Goal: Navigation & Orientation: Go to known website

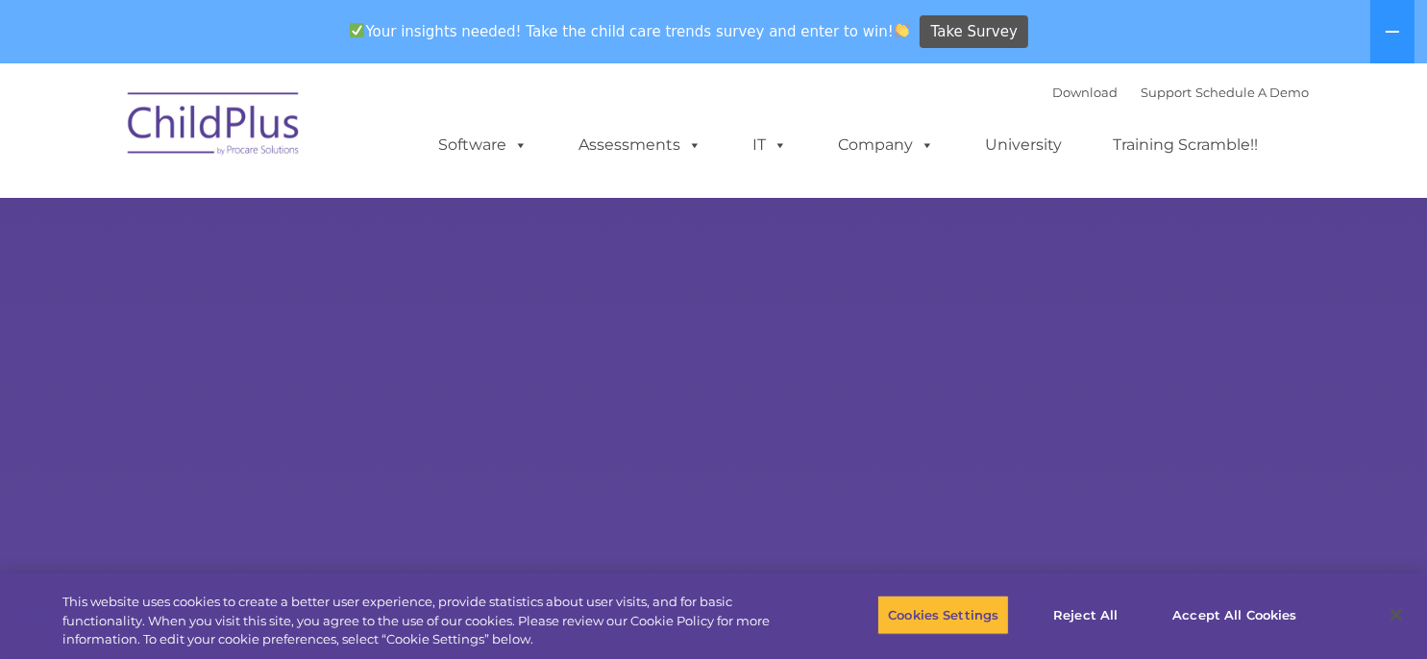
select select "MEDIUM"
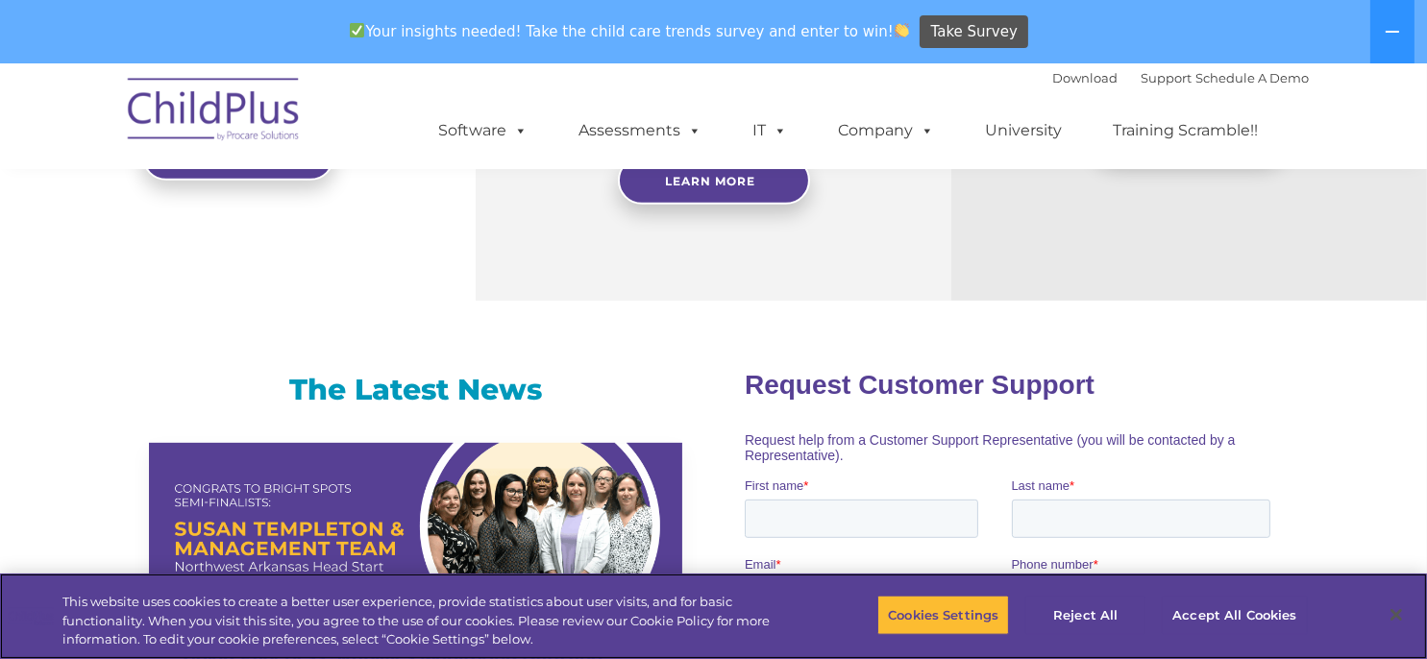
scroll to position [1054, 0]
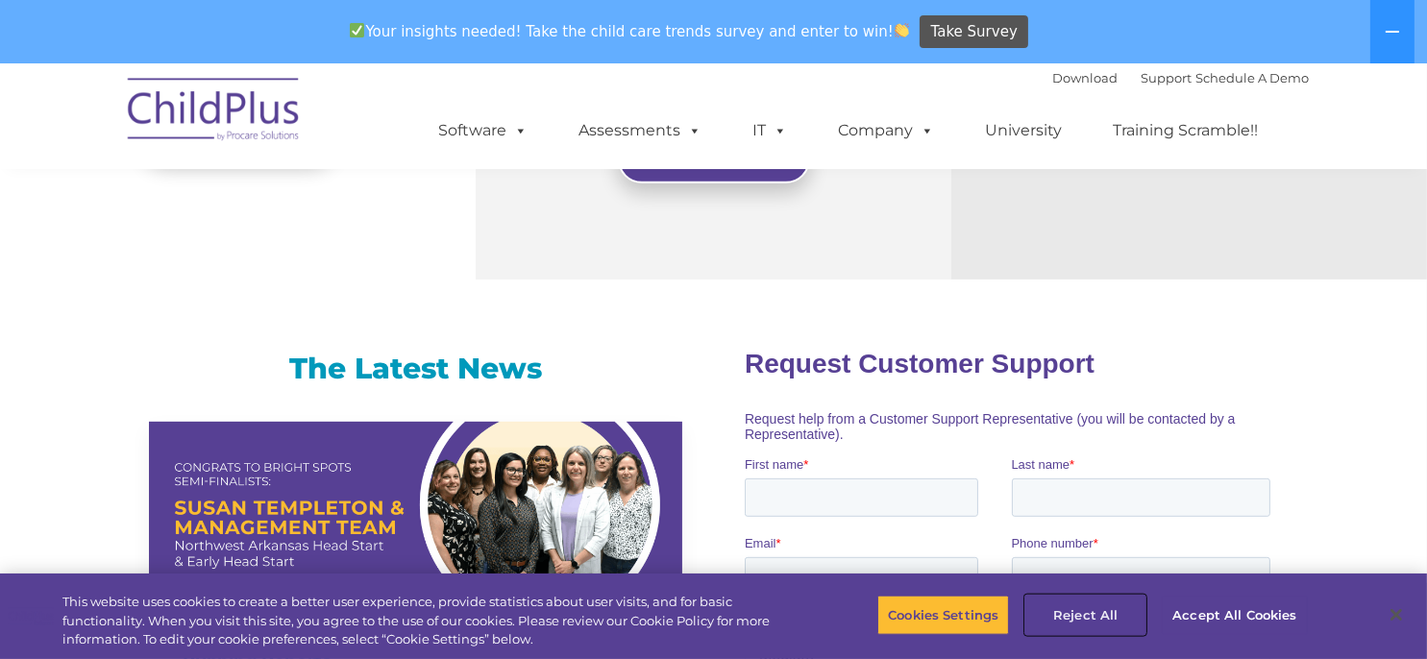
click at [1095, 620] on button "Reject All" at bounding box center [1085, 615] width 120 height 40
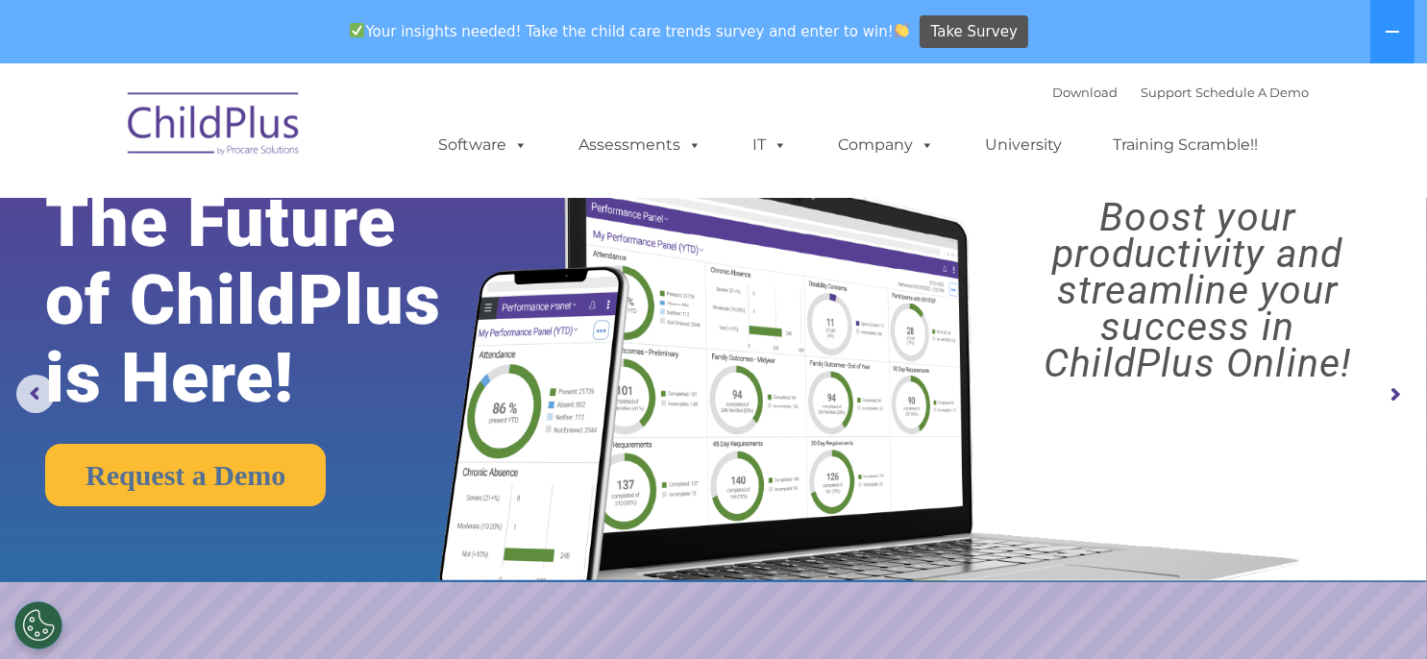
scroll to position [0, 0]
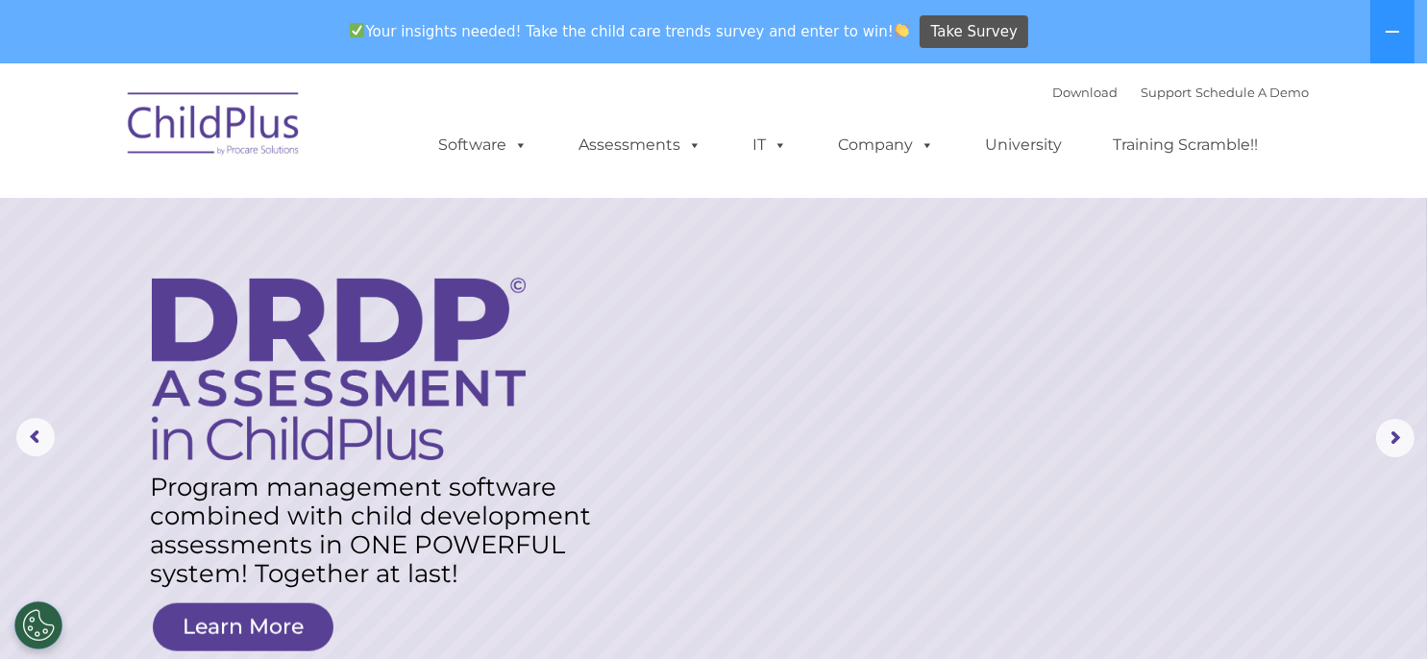
click at [237, 126] on img at bounding box center [214, 127] width 192 height 96
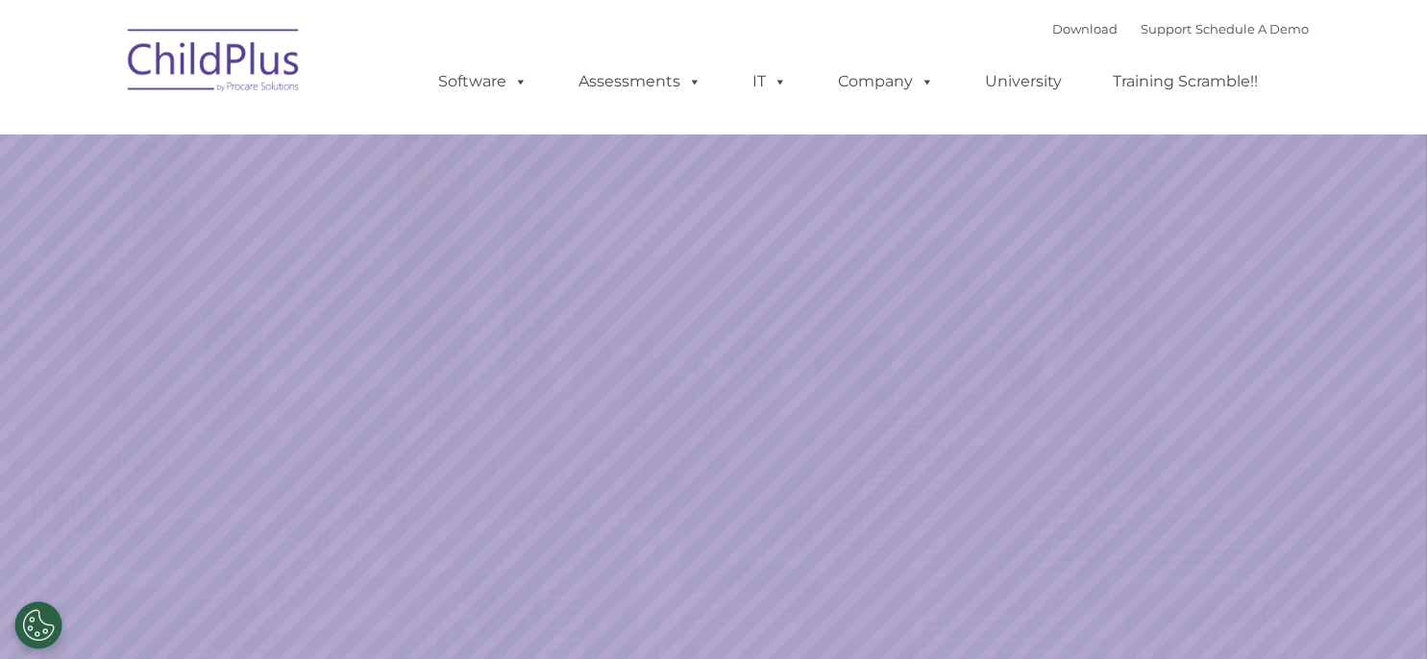
select select "MEDIUM"
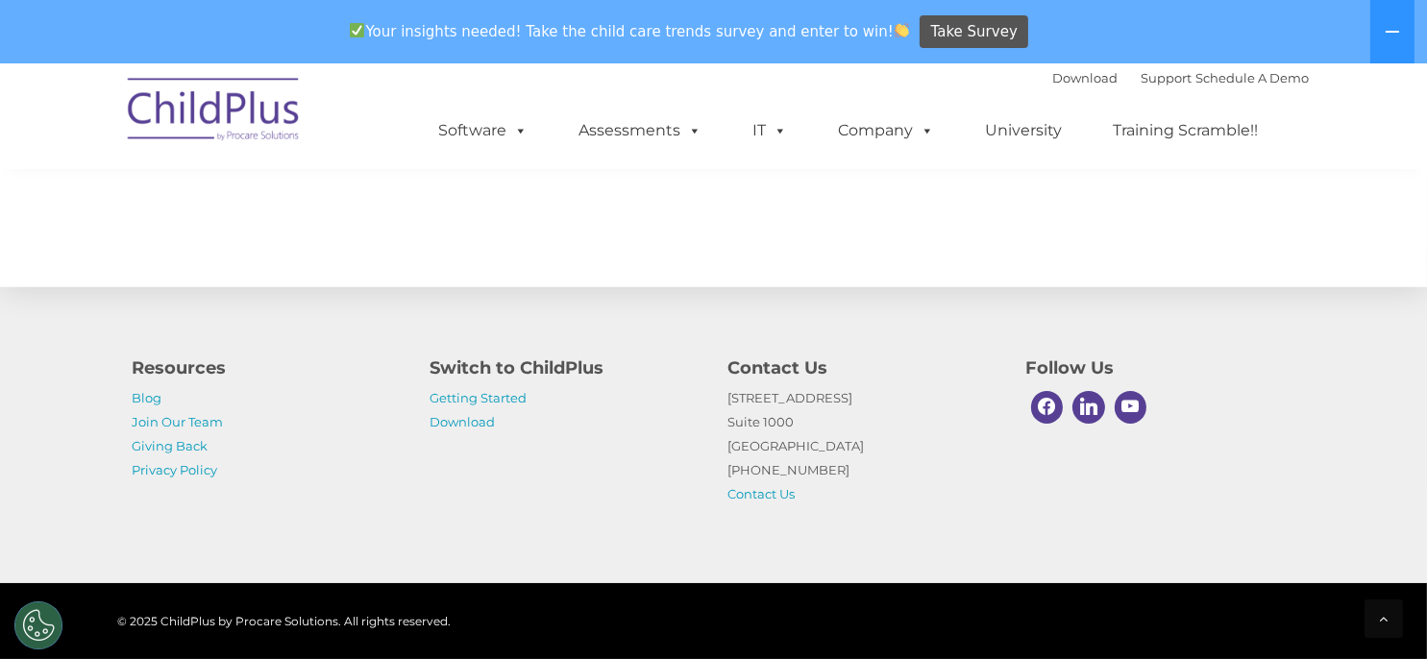
scroll to position [2215, 0]
